Goal: Information Seeking & Learning: Learn about a topic

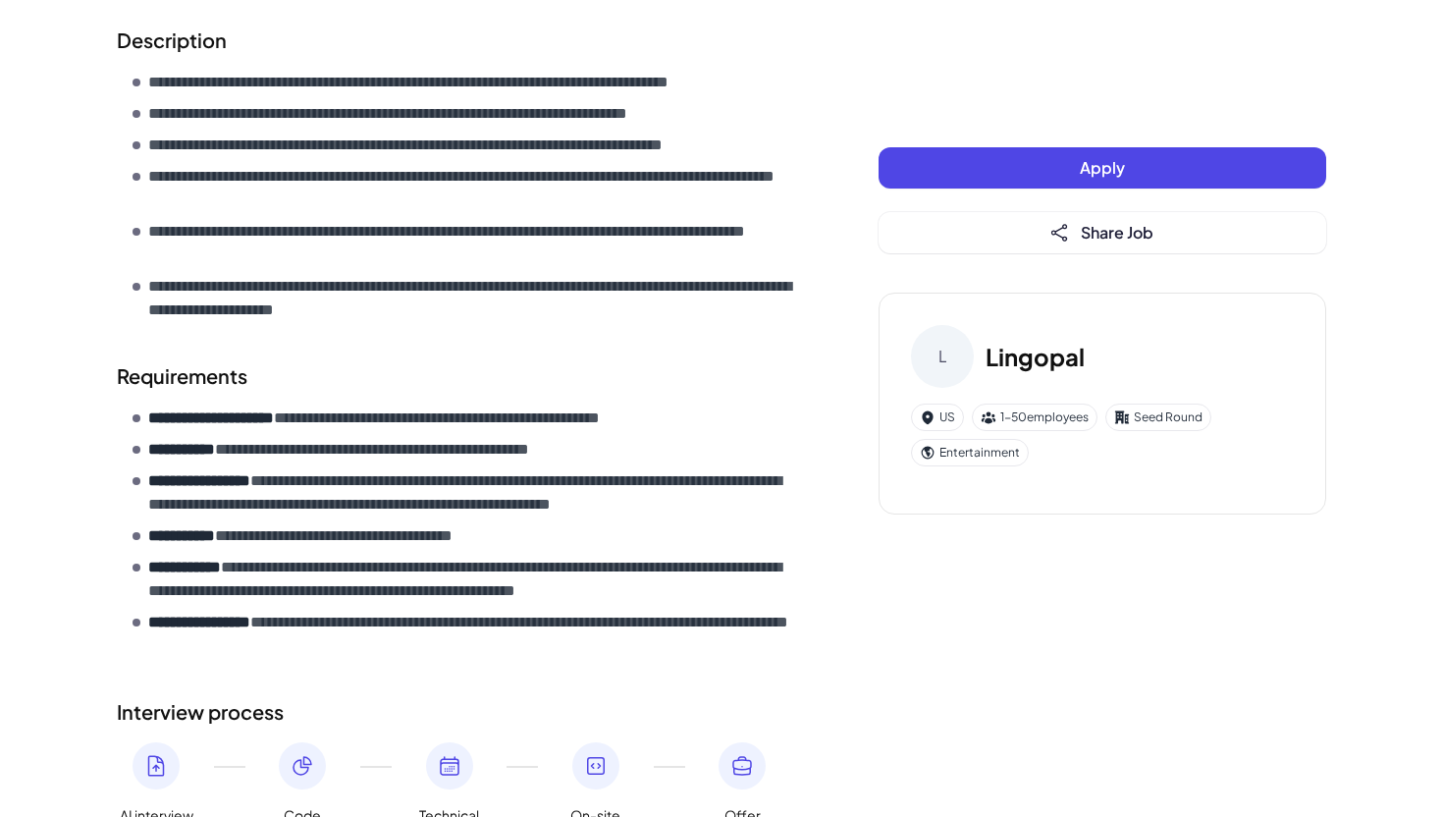
scroll to position [752, 0]
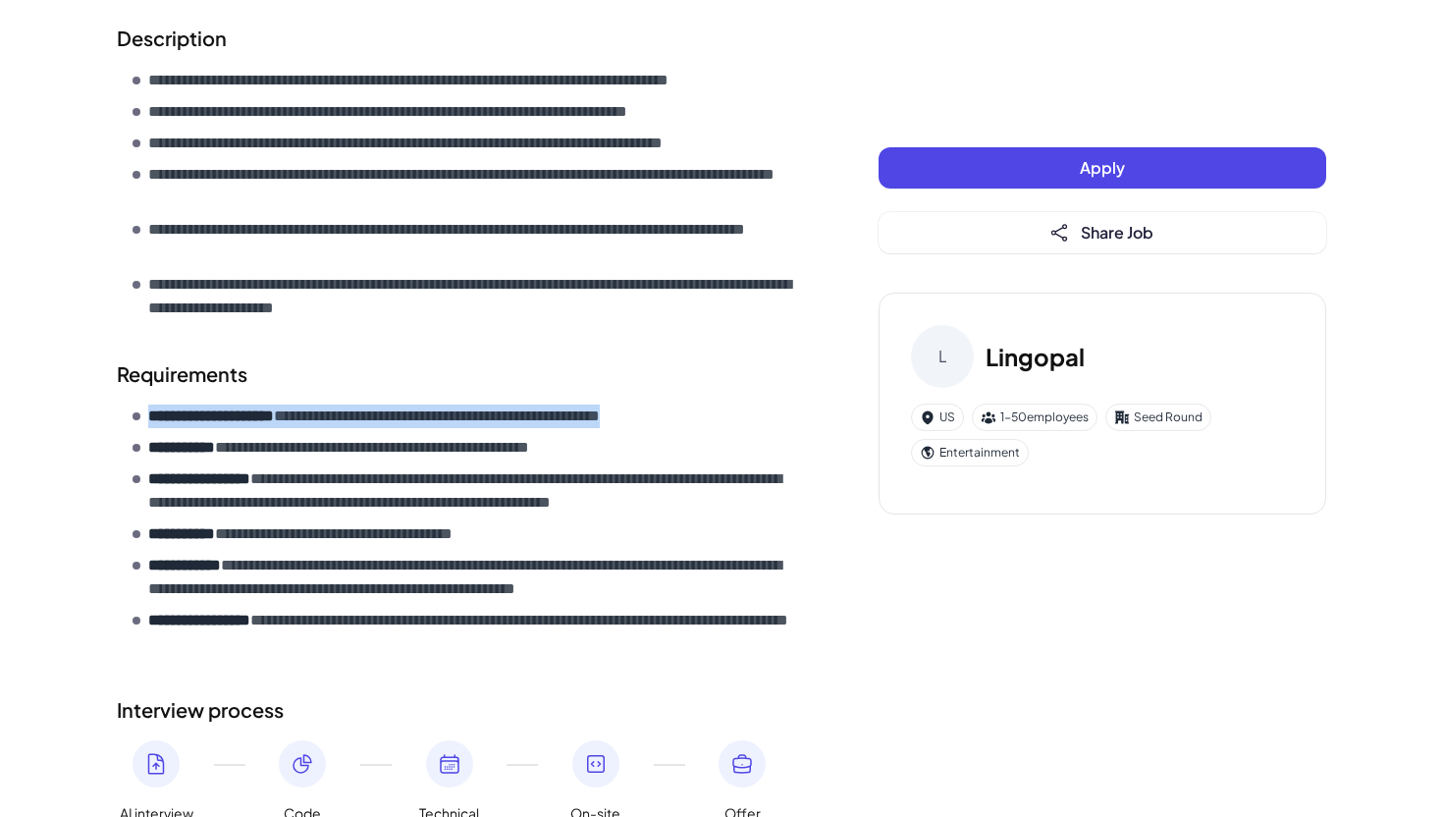
drag, startPoint x: 747, startPoint y: 423, endPoint x: 149, endPoint y: 423, distance: 597.9
click at [149, 423] on li "**********" at bounding box center [467, 416] width 668 height 24
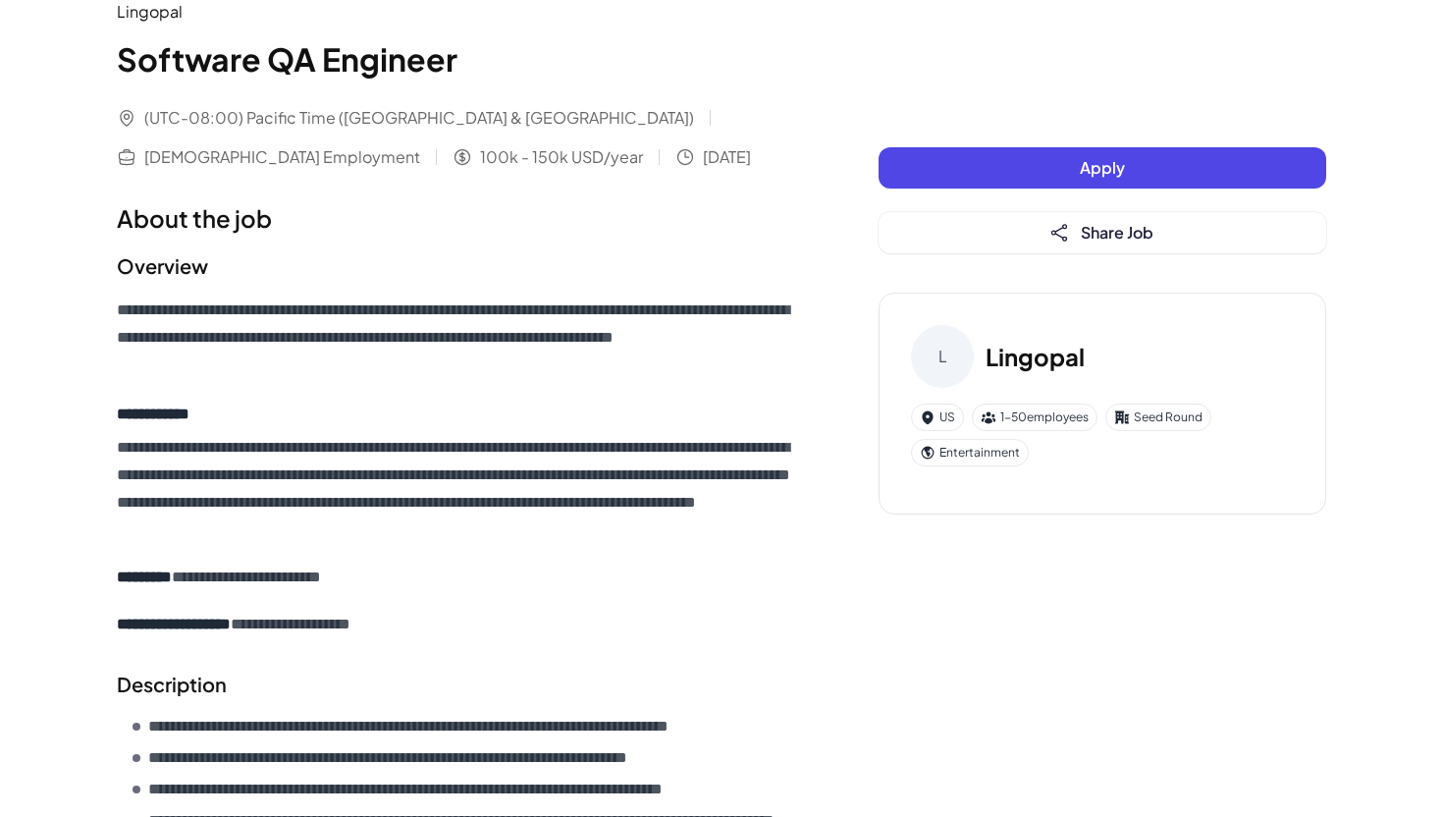
scroll to position [0, 0]
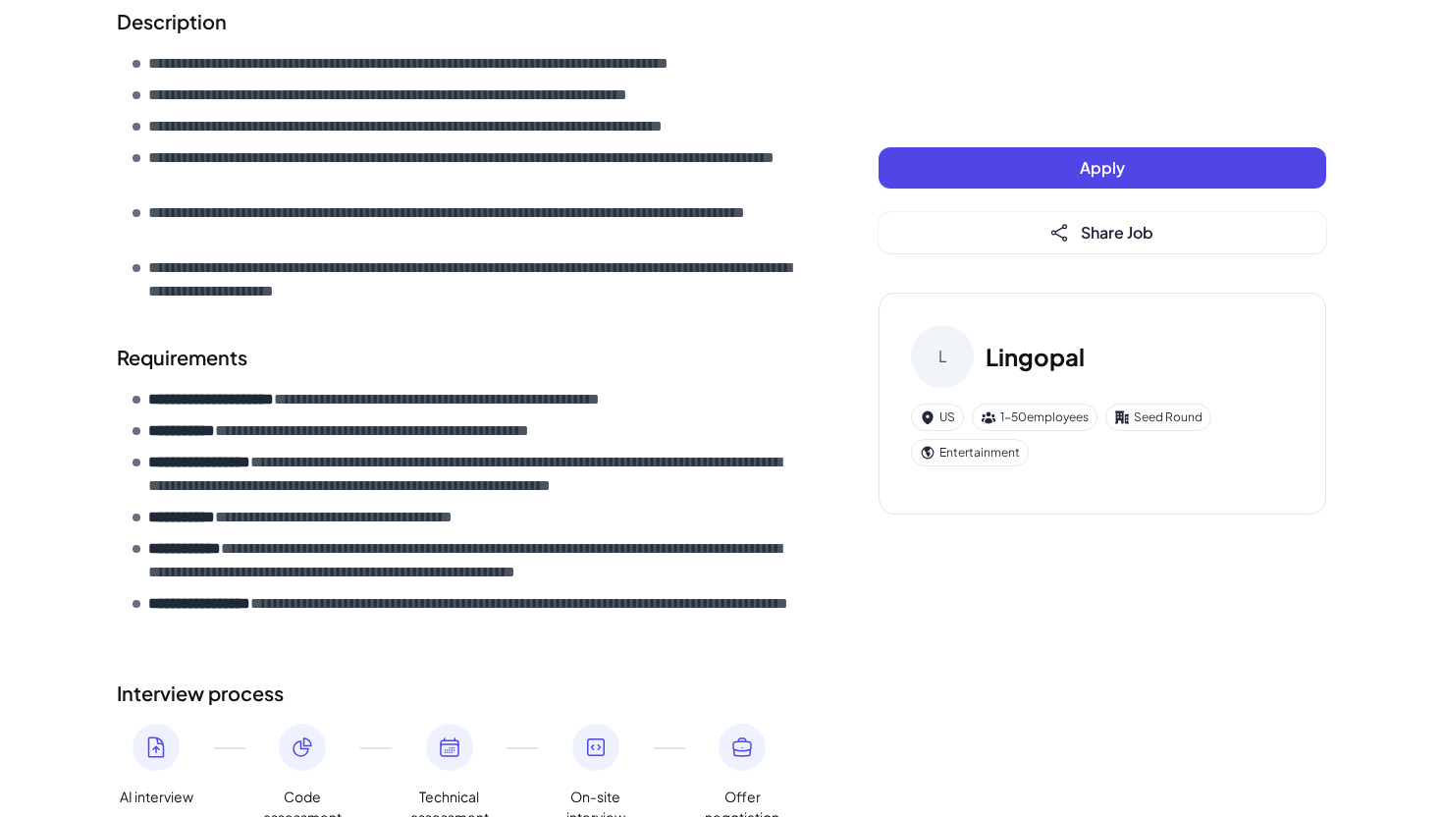
scroll to position [898, 0]
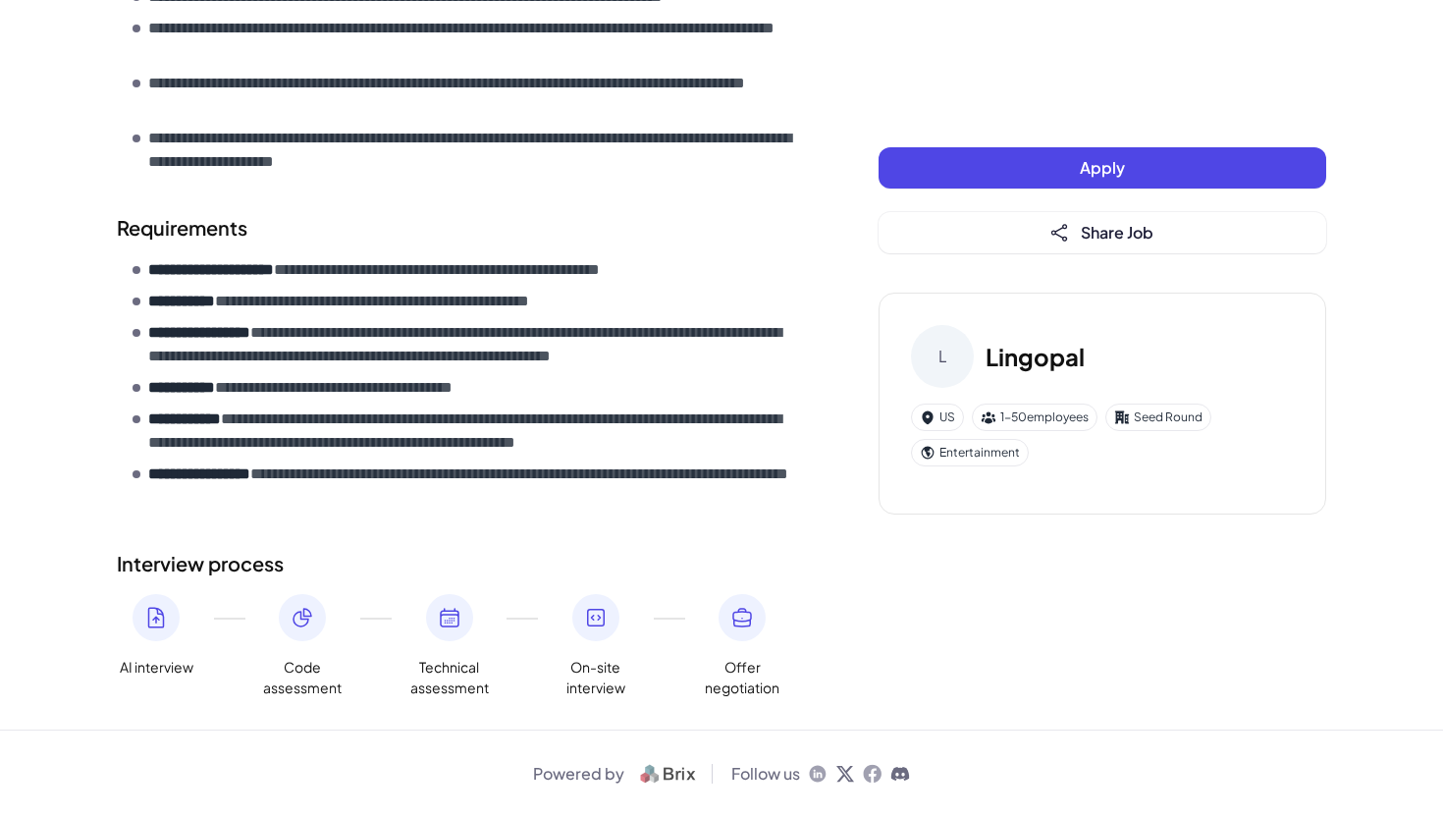
click at [949, 422] on div "Seed Round" at bounding box center [1158, 416] width 106 height 27
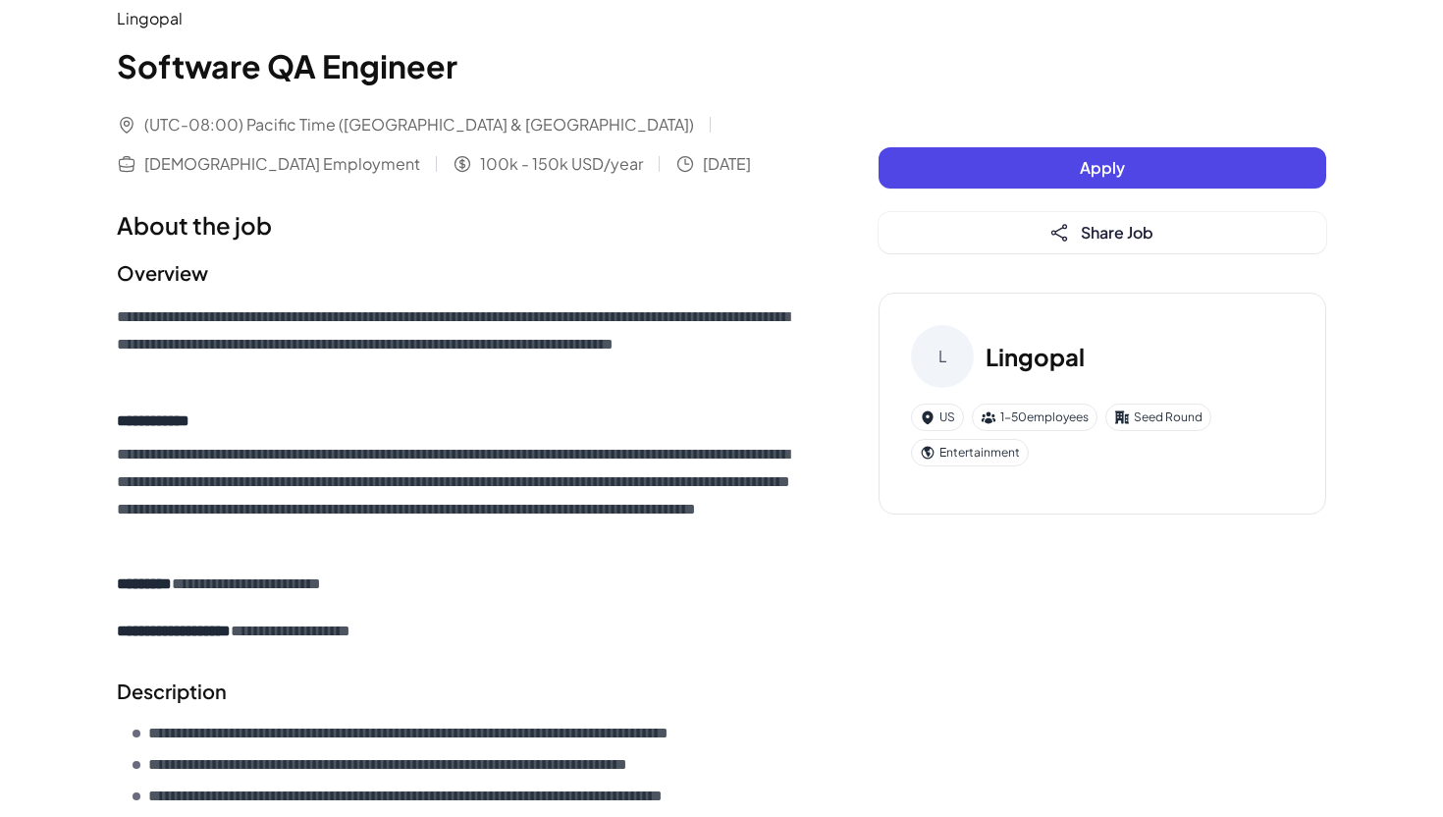
scroll to position [0, 0]
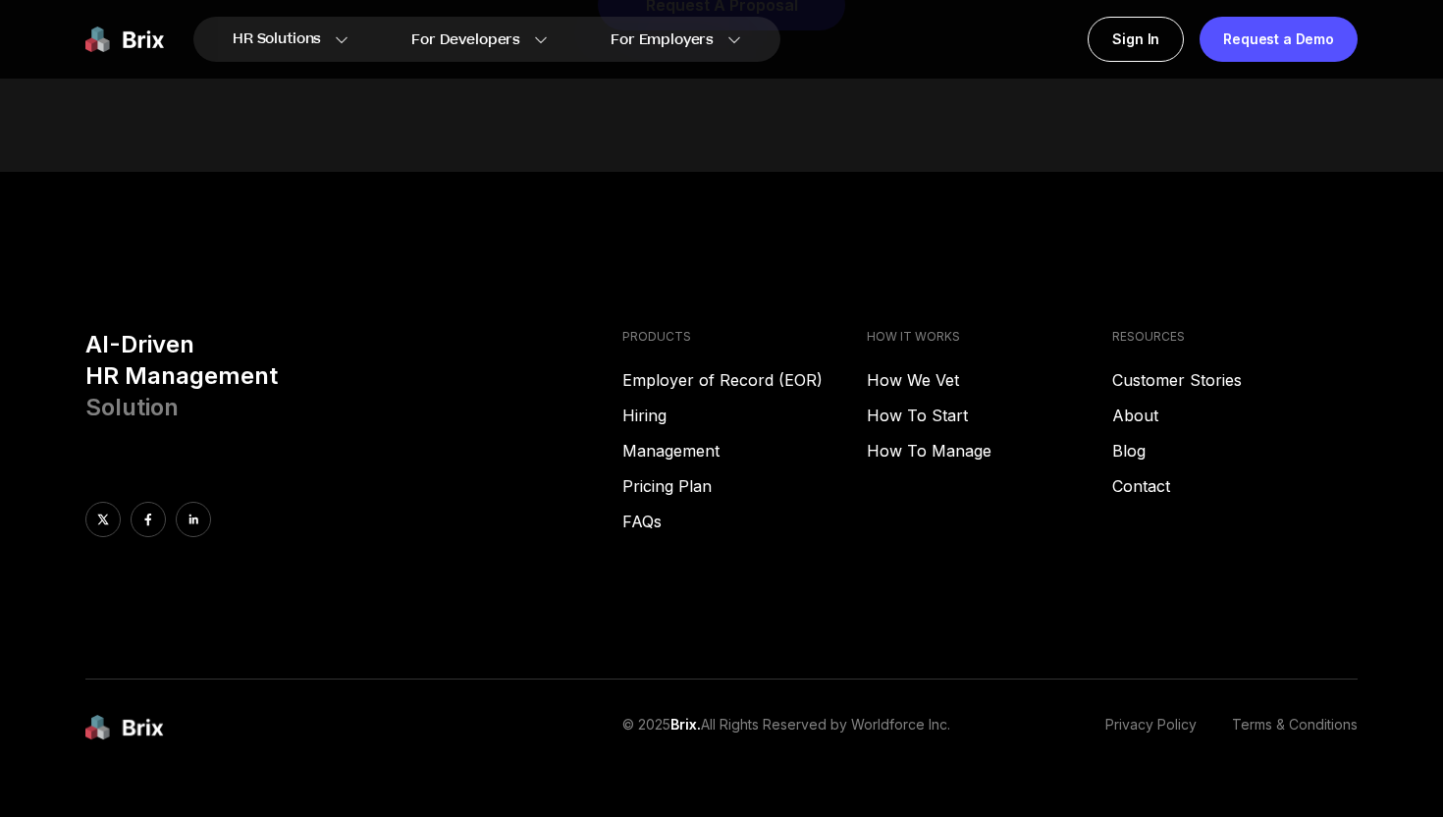
scroll to position [10017, 0]
